Goal: Navigation & Orientation: Find specific page/section

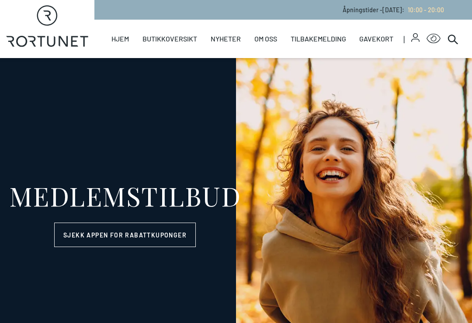
select select "NO"
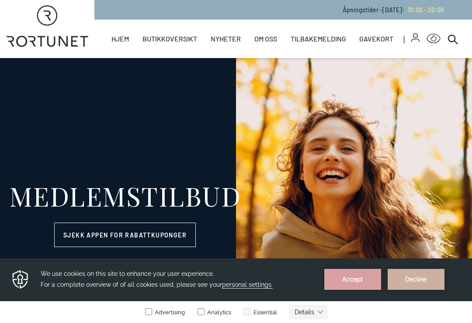
click at [0, 0] on link "Parkering" at bounding box center [0, 0] width 0 height 0
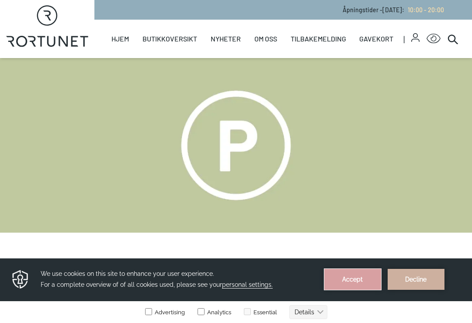
click at [343, 278] on button "Accept" at bounding box center [352, 279] width 57 height 21
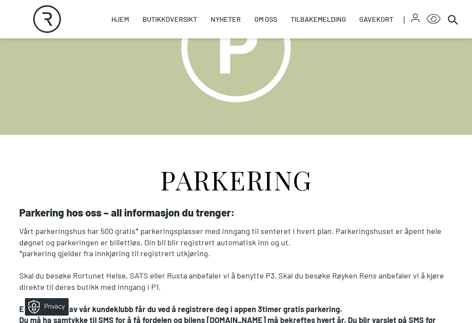
scroll to position [94, 0]
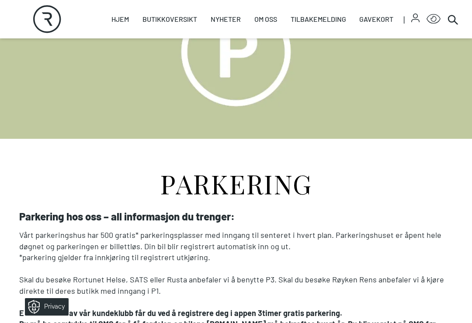
click at [0, 0] on link "Butikker" at bounding box center [0, 0] width 0 height 0
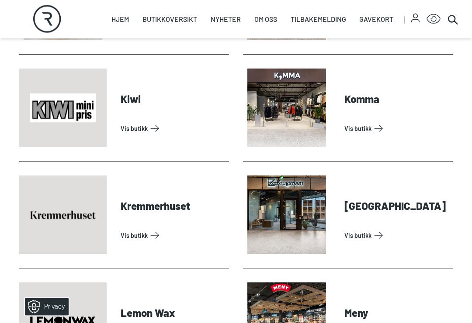
scroll to position [1299, 0]
click at [129, 229] on link "Vis butikk" at bounding box center [173, 236] width 105 height 14
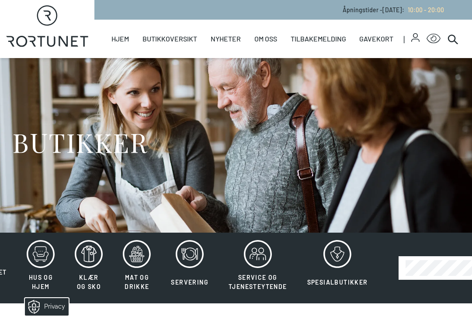
click at [259, 270] on button "Service og tjenesteytende" at bounding box center [257, 268] width 77 height 57
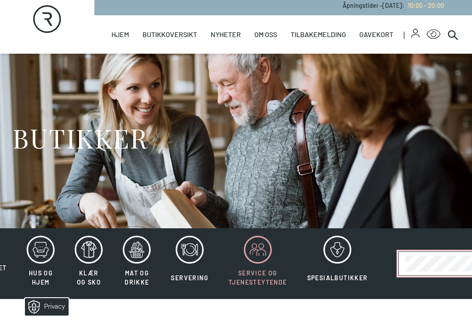
scroll to position [17, 47]
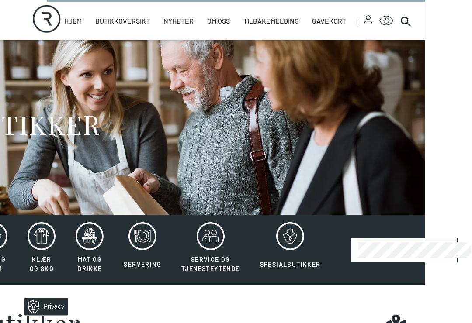
scroll to position [0, 47]
